Goal: Information Seeking & Learning: Find specific fact

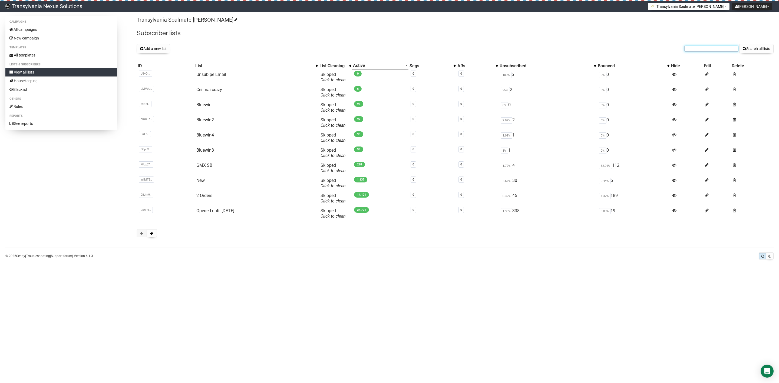
drag, startPoint x: 704, startPoint y: 51, endPoint x: 708, endPoint y: 49, distance: 3.9
click at [704, 51] on input "text" at bounding box center [711, 49] width 54 height 6
paste input "nicolesenger98@gmx.de"
type input "nicolesenger98@gmx.de"
click at [756, 49] on button "Search all lists" at bounding box center [756, 48] width 34 height 9
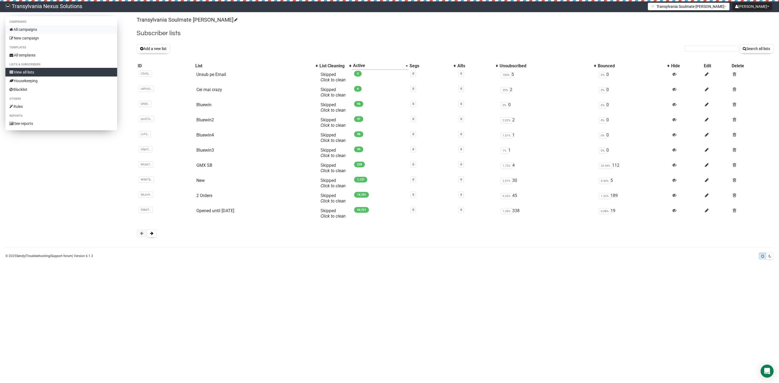
click at [45, 27] on link "All campaigns" at bounding box center [61, 29] width 112 height 9
click at [706, 51] on input "text" at bounding box center [711, 49] width 54 height 6
paste input "[EMAIL_ADDRESS][DOMAIN_NAME]"
type input "[EMAIL_ADDRESS][DOMAIN_NAME]"
click at [762, 48] on button "Search all lists" at bounding box center [756, 48] width 34 height 9
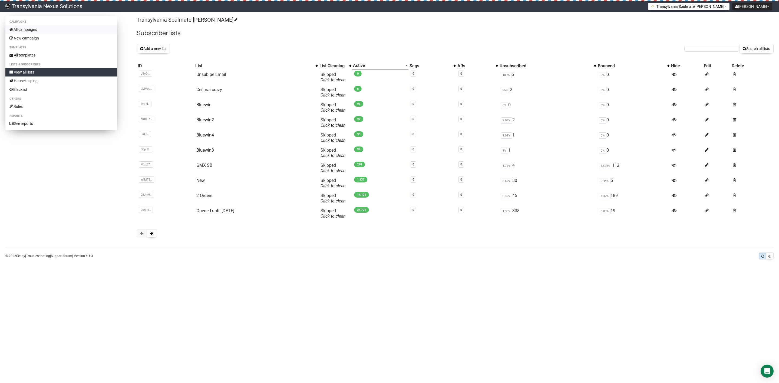
click at [30, 28] on link "All campaigns" at bounding box center [61, 29] width 112 height 9
